Goal: Transaction & Acquisition: Download file/media

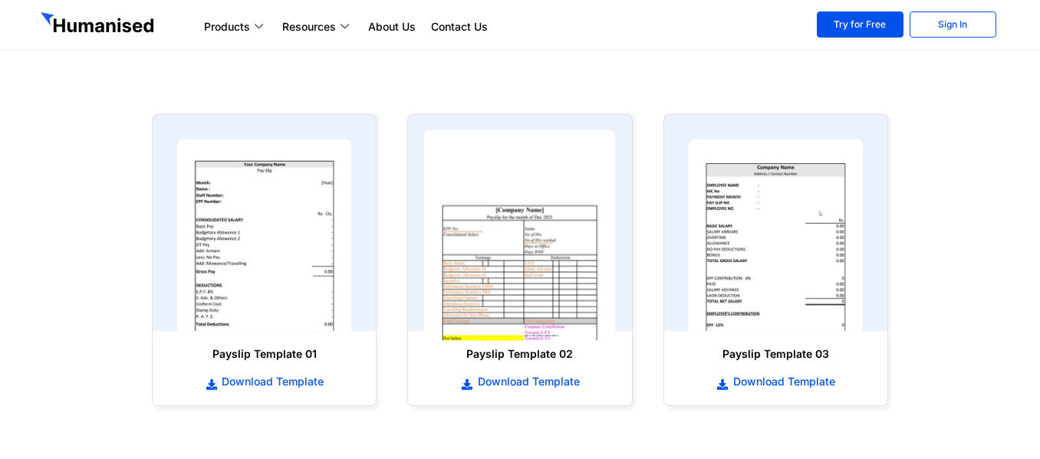
click at [529, 263] on img at bounding box center [520, 235] width 192 height 211
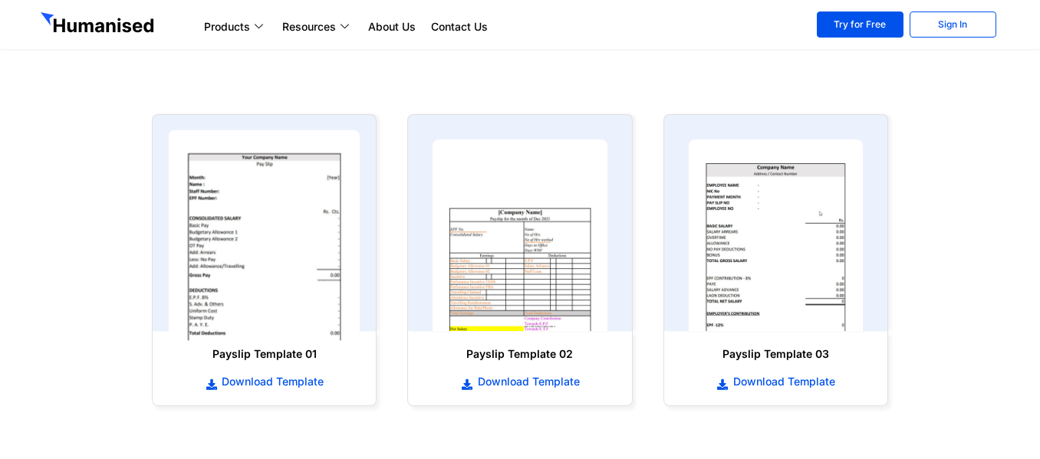
click at [271, 242] on img at bounding box center [265, 235] width 192 height 211
click at [268, 242] on img at bounding box center [265, 235] width 192 height 211
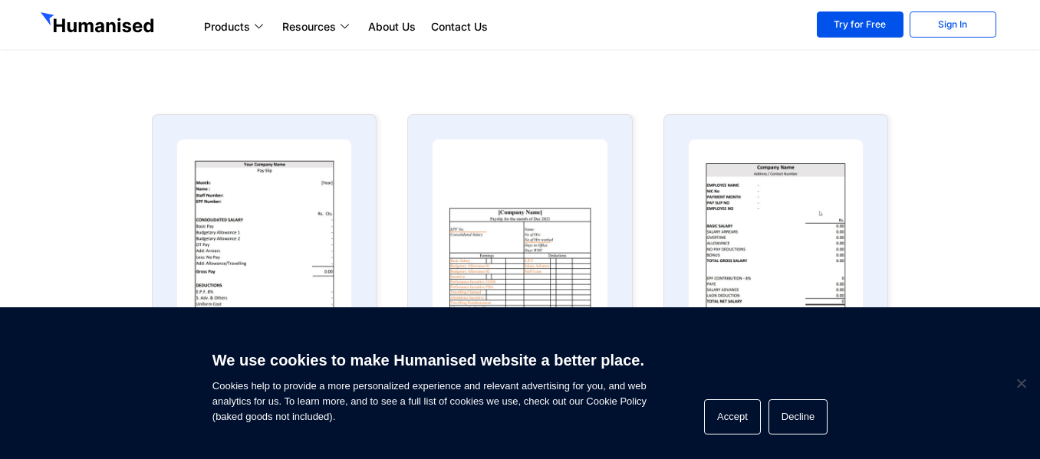
click at [248, 378] on span "We use cookies to make Humanised website a better place. Cookies help to provid…" at bounding box center [429, 383] width 434 height 83
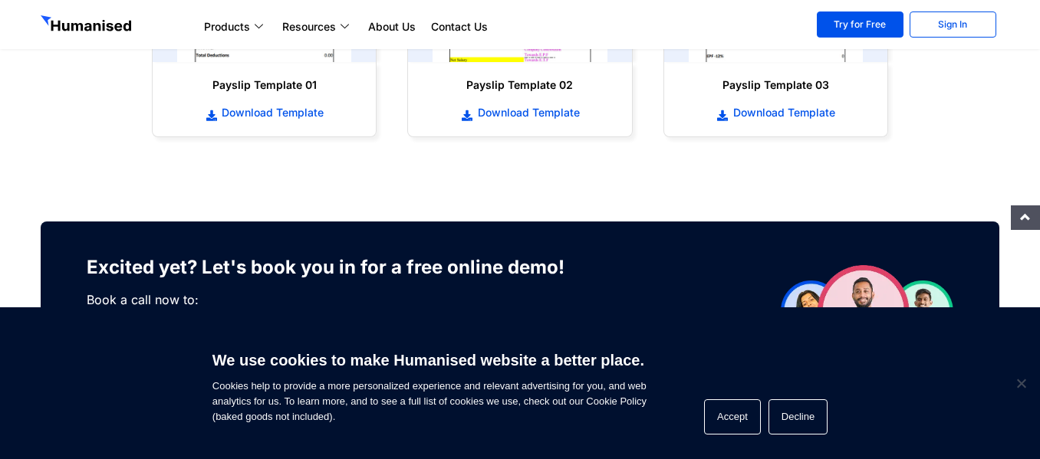
scroll to position [997, 0]
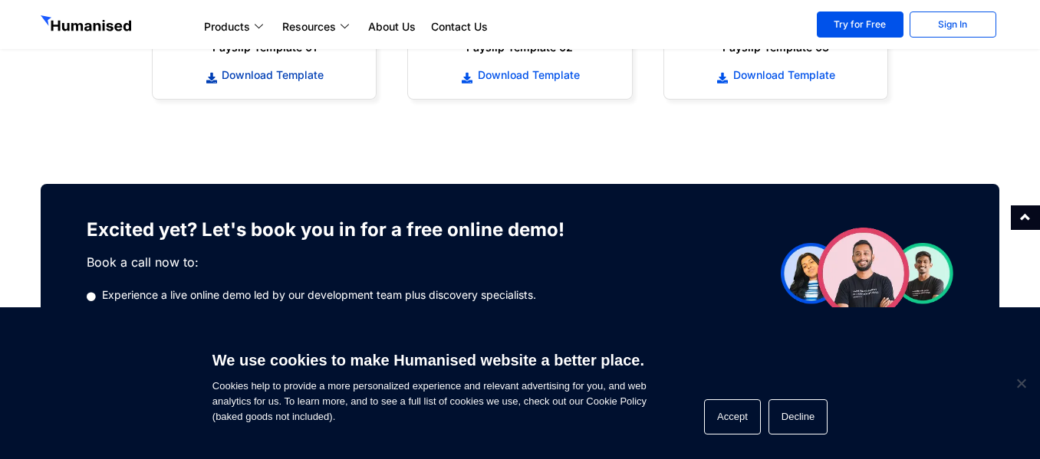
click at [278, 71] on span "Download Template" at bounding box center [271, 74] width 106 height 15
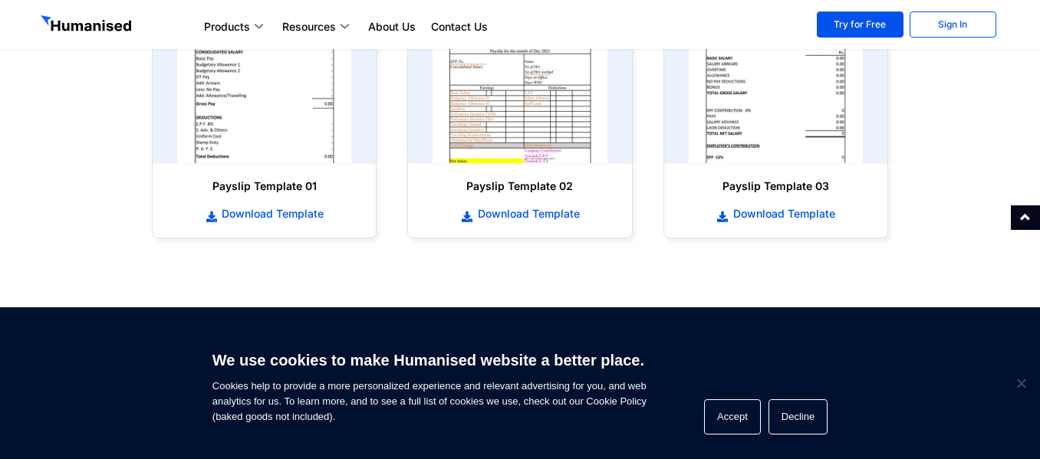
scroll to position [844, 0]
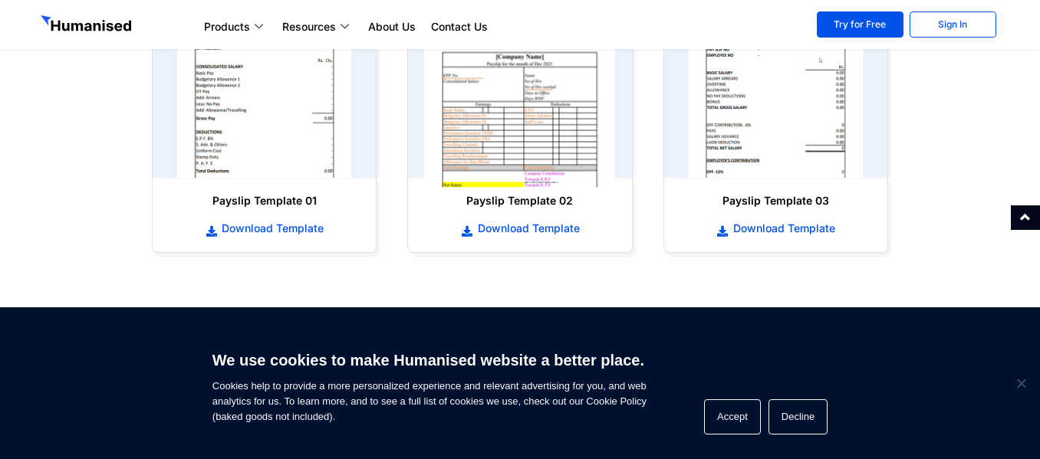
click at [517, 114] on img at bounding box center [520, 82] width 192 height 211
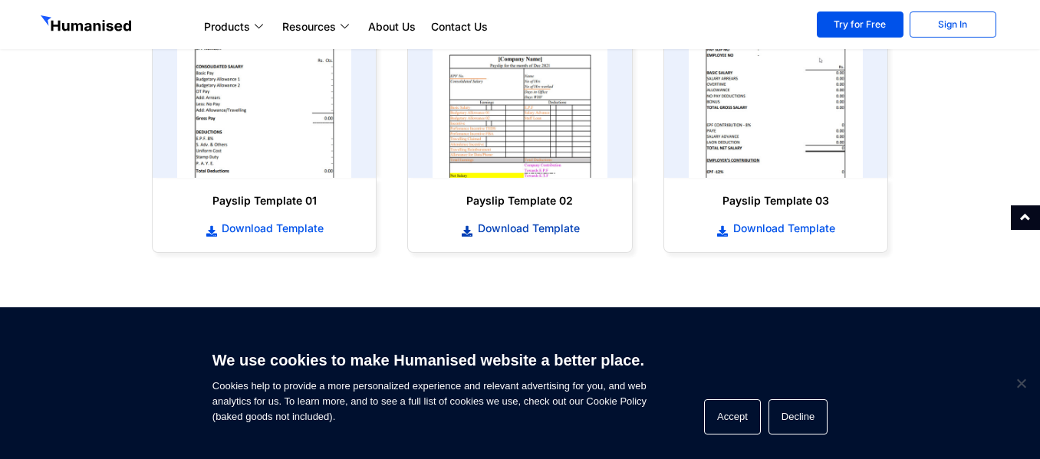
click at [539, 227] on span "Download Template" at bounding box center [527, 228] width 106 height 15
